Goal: Information Seeking & Learning: Learn about a topic

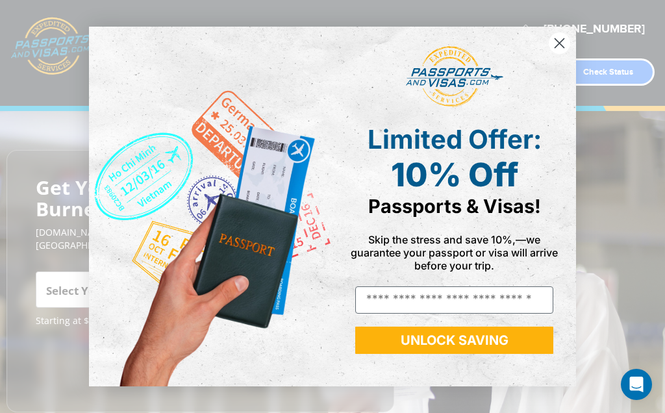
click at [530, 309] on input "Email" at bounding box center [454, 299] width 198 height 27
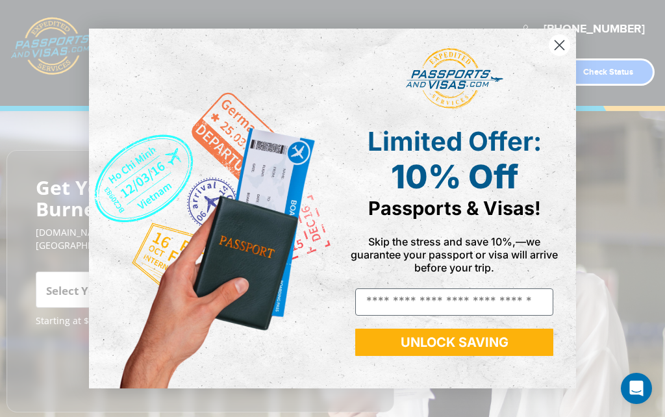
click at [559, 42] on circle "Close dialog" at bounding box center [558, 44] width 21 height 21
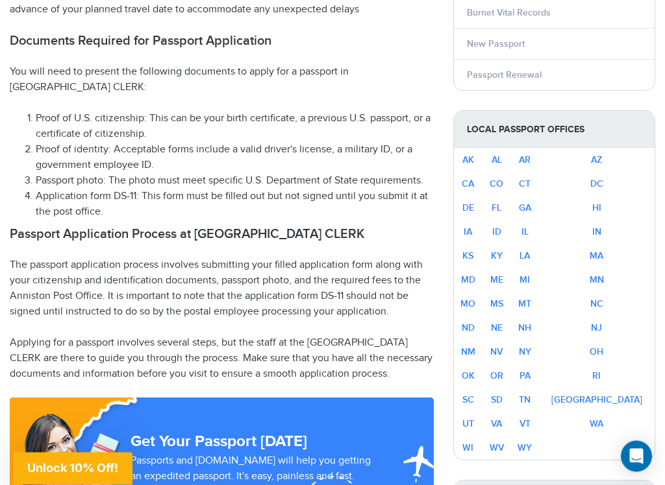
scroll to position [705, 0]
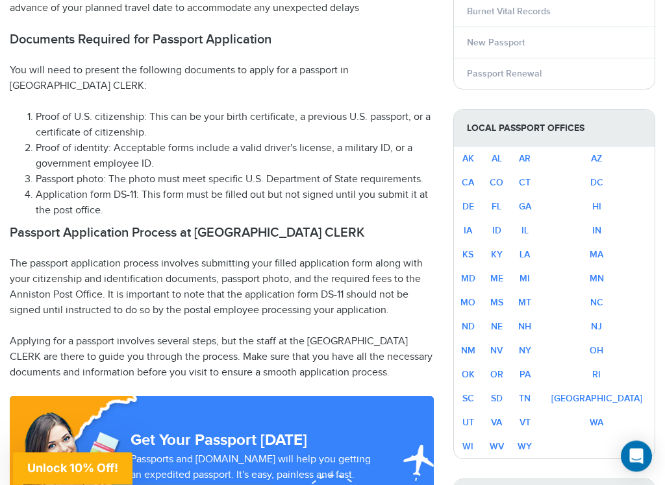
click at [633, 400] on link "[GEOGRAPHIC_DATA]" at bounding box center [596, 399] width 91 height 11
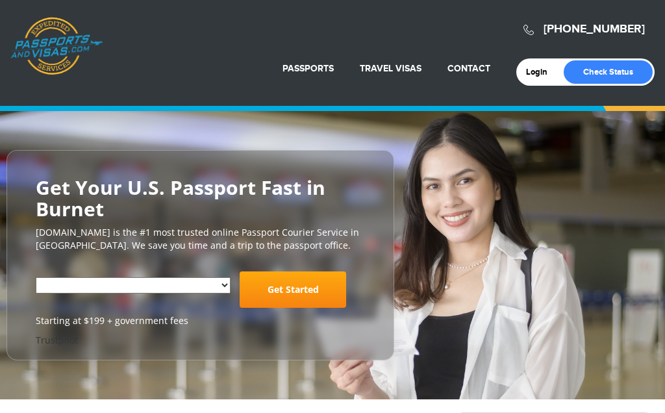
select select "**********"
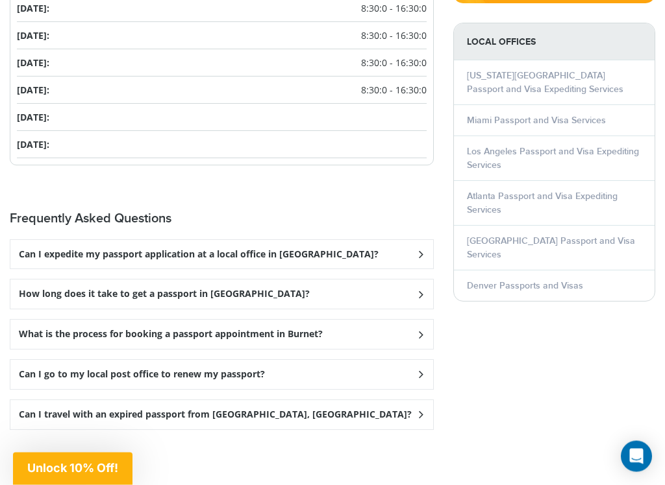
scroll to position [1726, 0]
click at [319, 349] on div "What is the process for booking a passport appointment in Burnet?" at bounding box center [221, 334] width 422 height 29
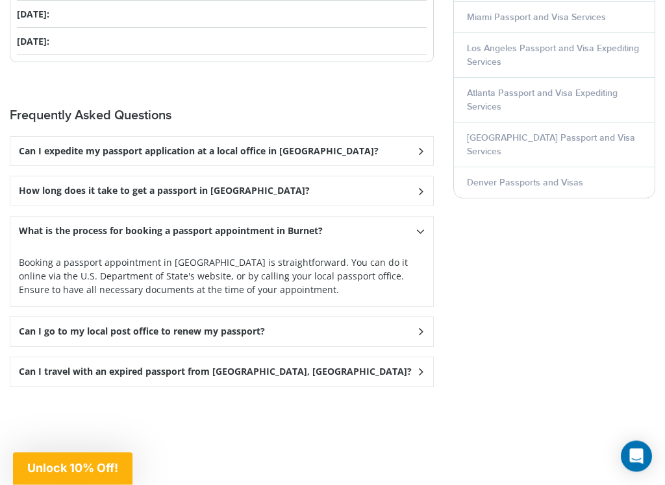
scroll to position [1830, 0]
click at [286, 386] on div "Can I travel with an expired passport from Burnet, TX?" at bounding box center [221, 371] width 422 height 29
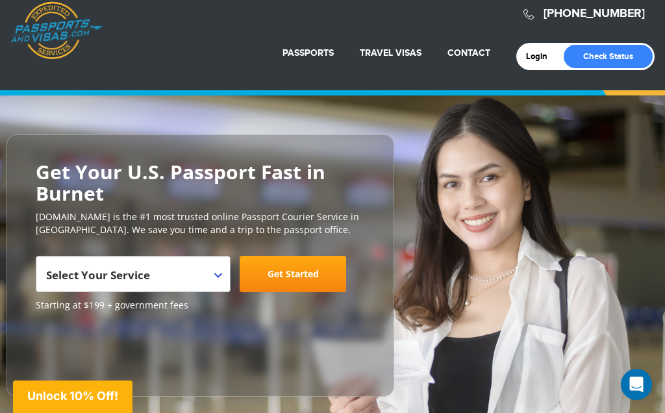
scroll to position [0, 0]
